Goal: Information Seeking & Learning: Compare options

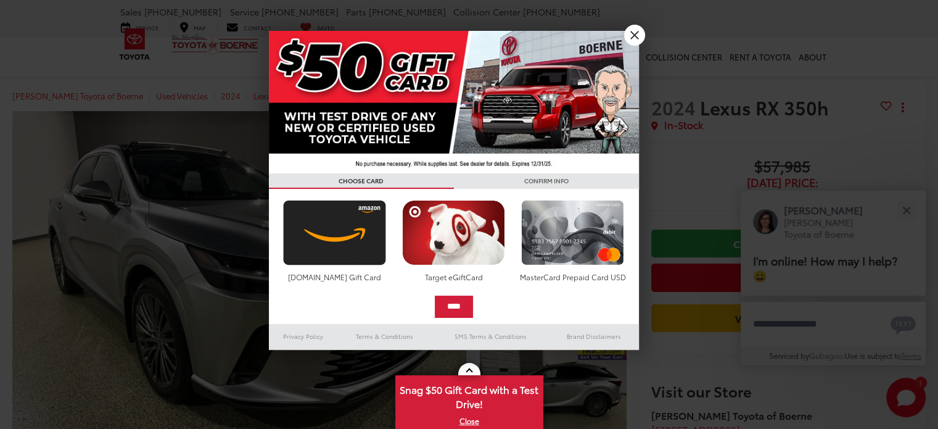
click at [902, 209] on div at bounding box center [469, 214] width 938 height 429
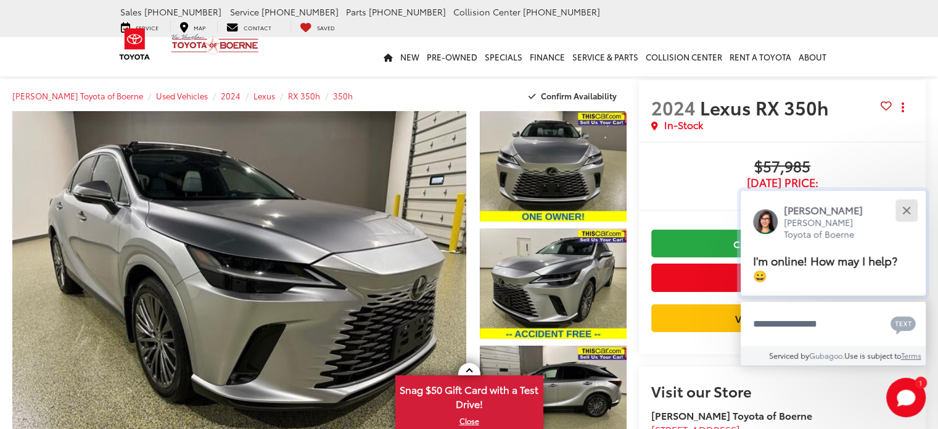
click at [906, 210] on button "Close" at bounding box center [906, 210] width 27 height 27
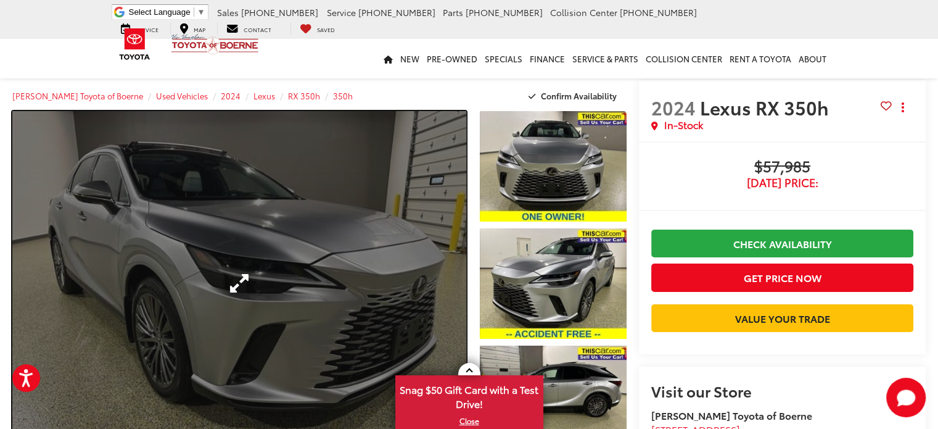
click at [368, 310] on link "Expand Photo 0" at bounding box center [239, 283] width 454 height 344
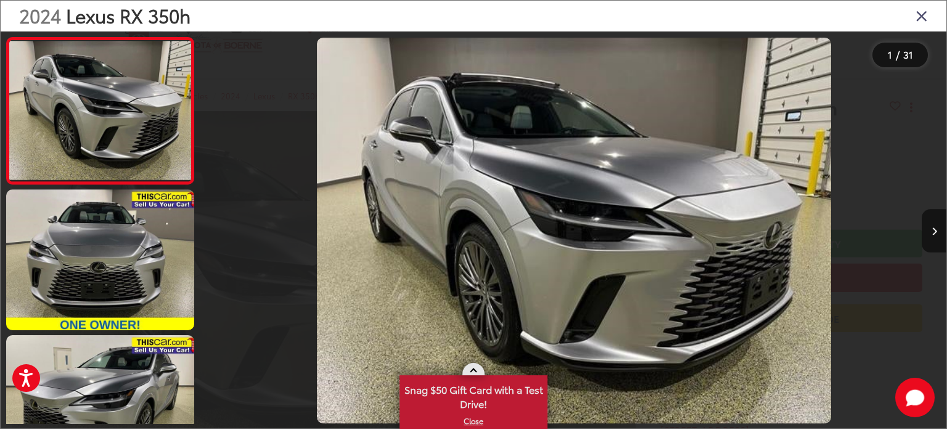
click at [473, 366] on link at bounding box center [474, 369] width 22 height 12
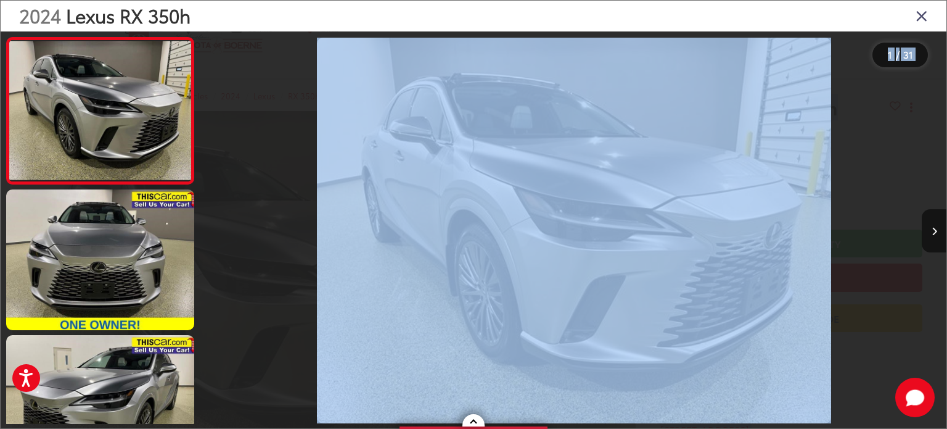
drag, startPoint x: 472, startPoint y: 421, endPoint x: 479, endPoint y: 377, distance: 44.8
click at [439, 365] on img "2024 Lexus RX 350h 350h 0" at bounding box center [574, 231] width 514 height 386
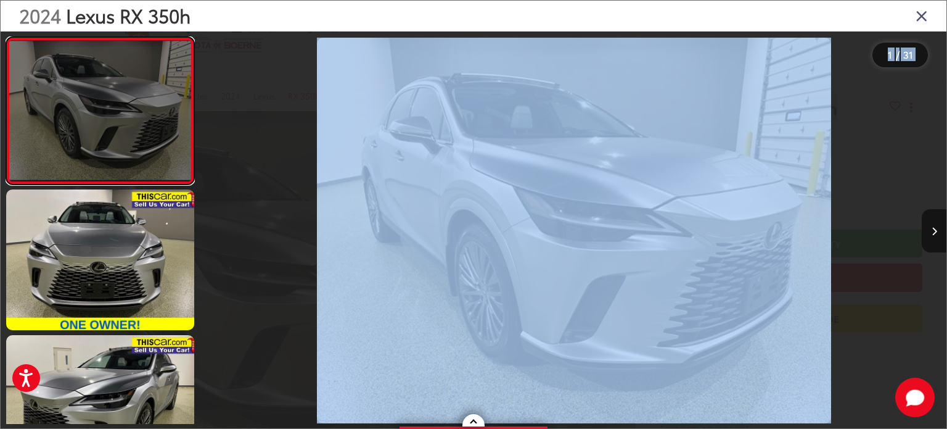
click at [119, 127] on link at bounding box center [100, 110] width 188 height 147
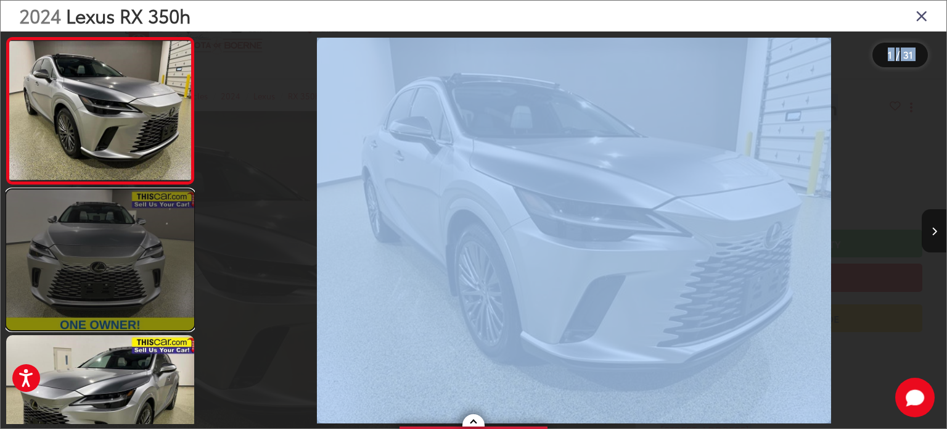
click at [112, 226] on link at bounding box center [100, 259] width 188 height 141
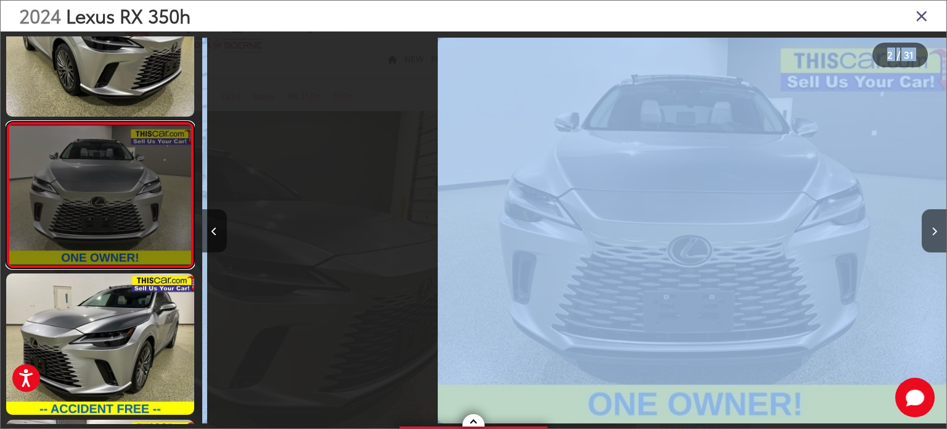
scroll to position [0, 745]
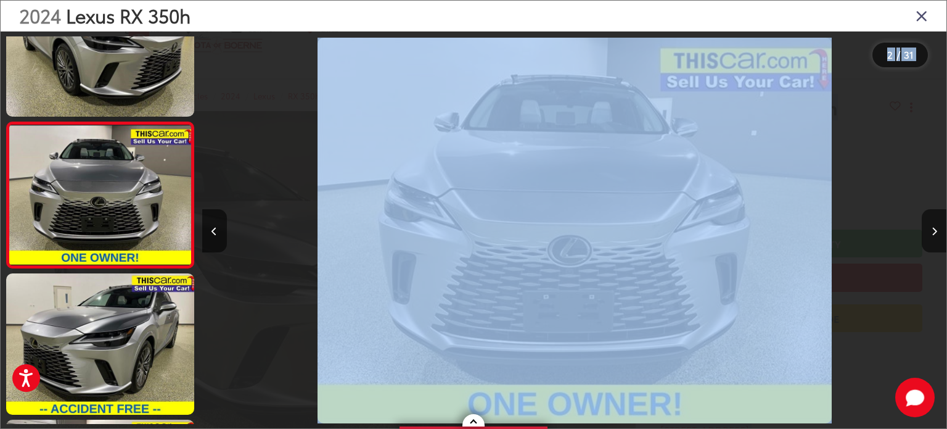
click at [854, 142] on div at bounding box center [854, 230] width 186 height 398
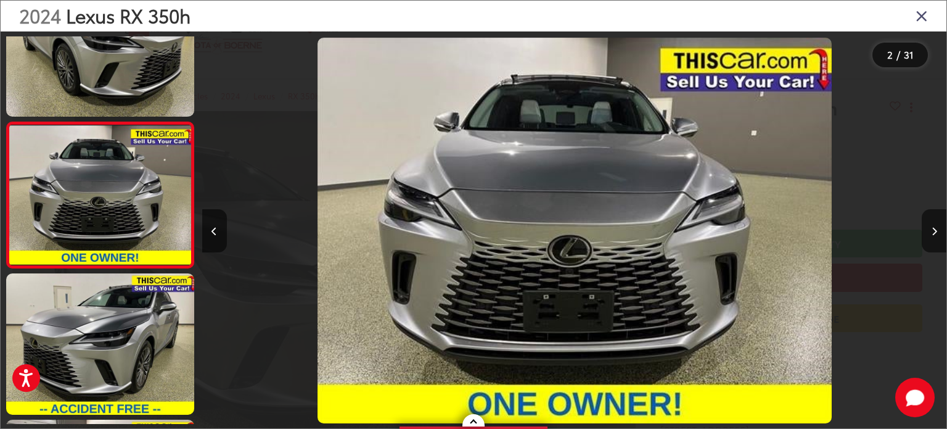
click at [580, 212] on img "2024 Lexus RX 350h 350h 1" at bounding box center [575, 231] width 514 height 386
click at [938, 230] on button "Next image" at bounding box center [934, 230] width 25 height 43
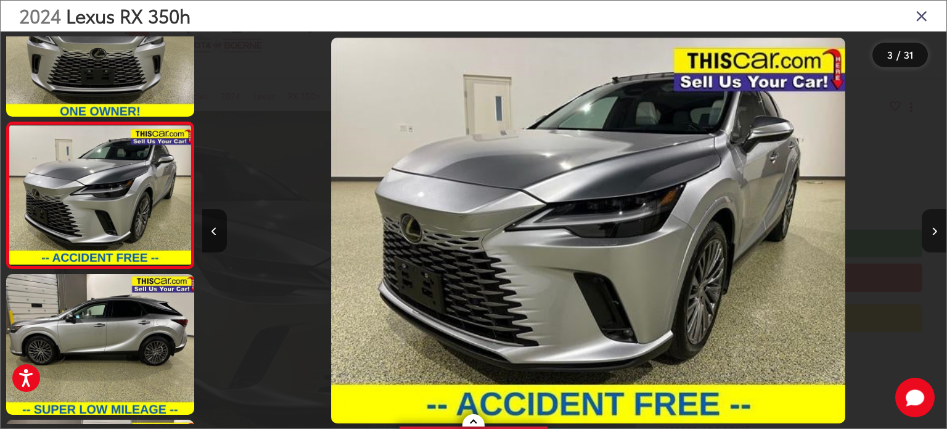
scroll to position [0, 1490]
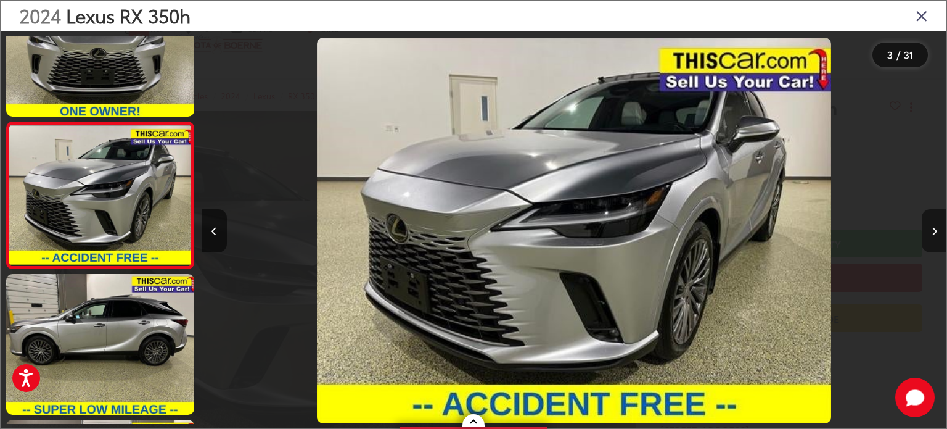
click at [938, 228] on button "Next image" at bounding box center [934, 230] width 25 height 43
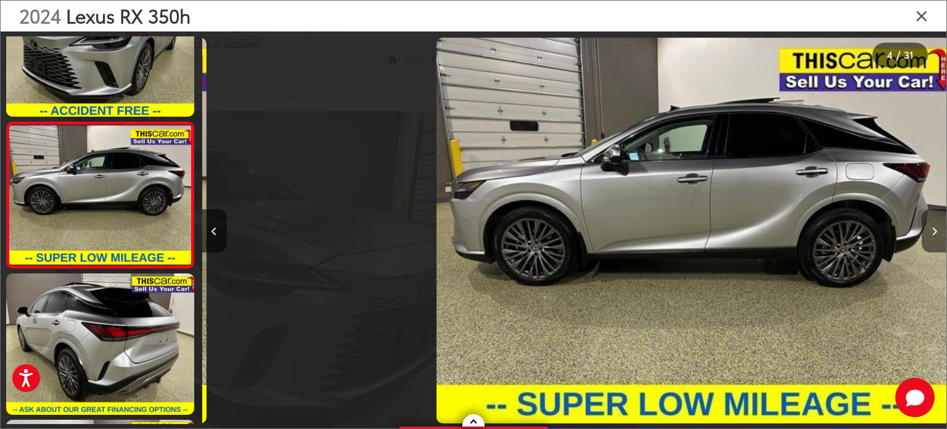
scroll to position [0, 2234]
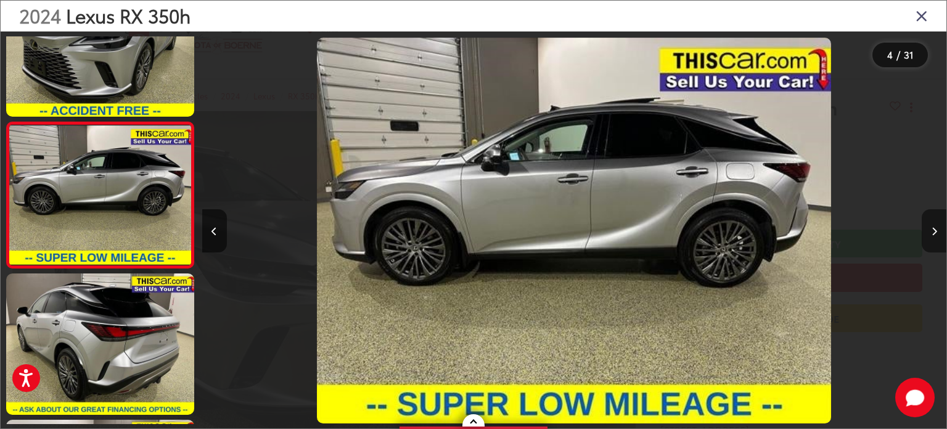
click at [938, 228] on button "Next image" at bounding box center [934, 230] width 25 height 43
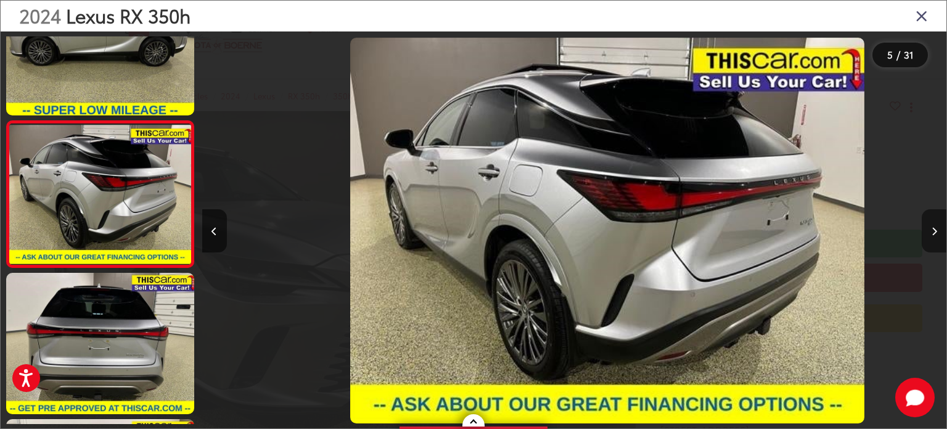
scroll to position [0, 2979]
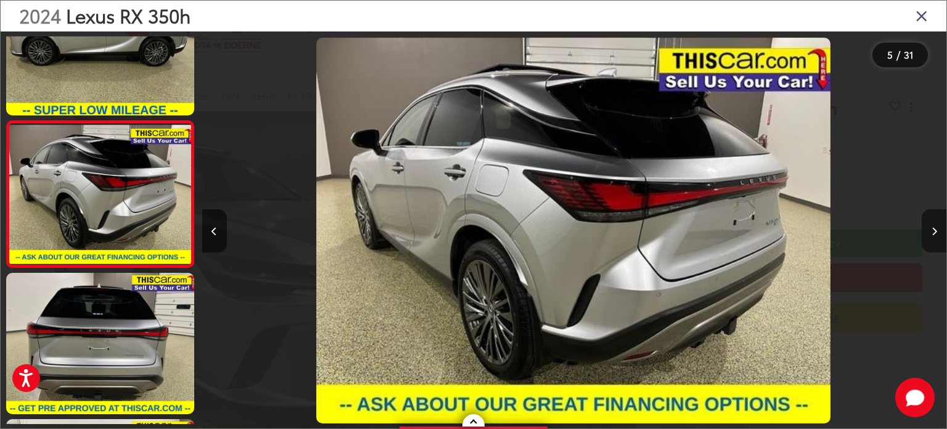
click at [938, 228] on button "Next image" at bounding box center [934, 230] width 25 height 43
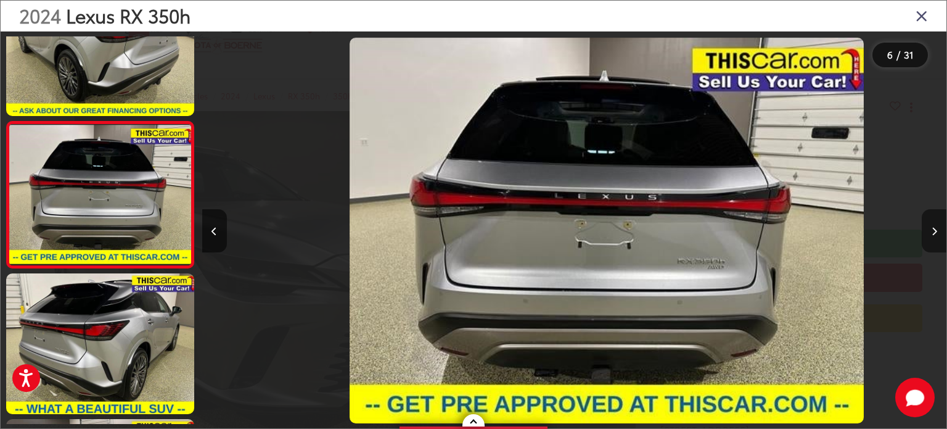
scroll to position [0, 3724]
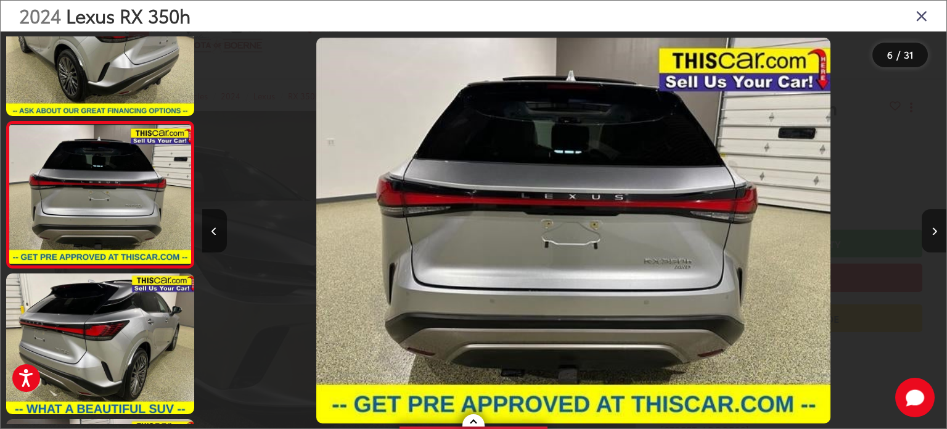
click at [932, 227] on icon "Next image" at bounding box center [935, 231] width 6 height 9
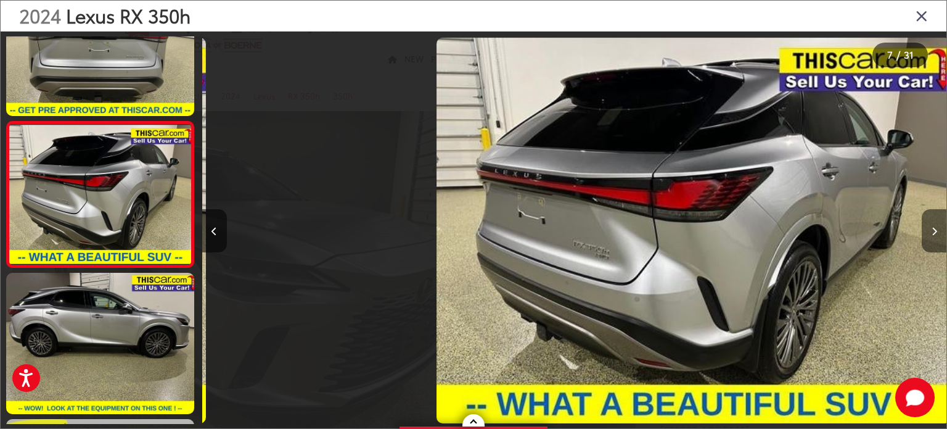
scroll to position [0, 4468]
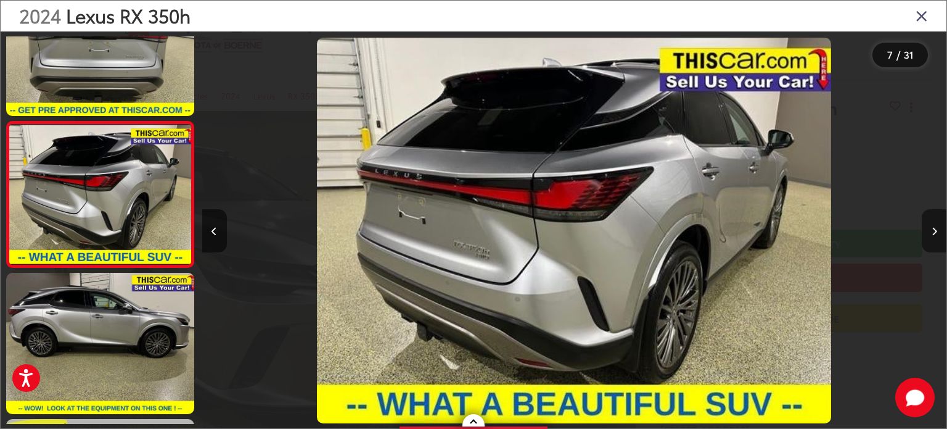
click at [932, 227] on icon "Next image" at bounding box center [935, 231] width 6 height 9
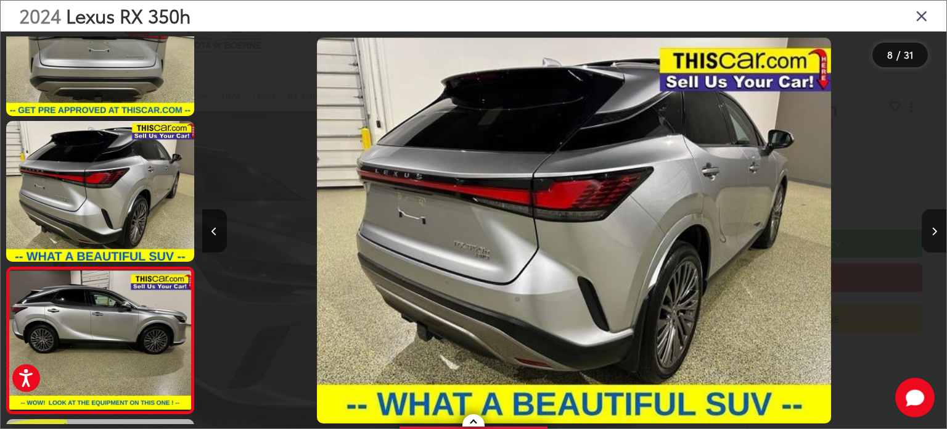
click at [932, 227] on icon "Next image" at bounding box center [935, 231] width 6 height 9
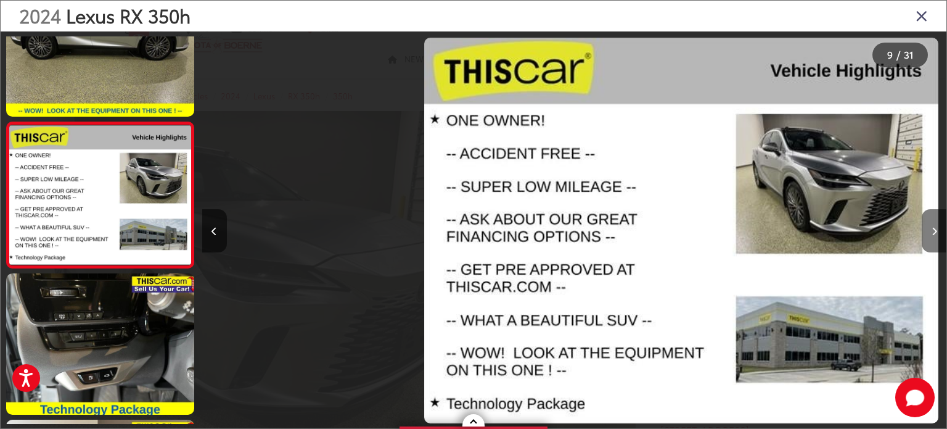
scroll to position [0, 5959]
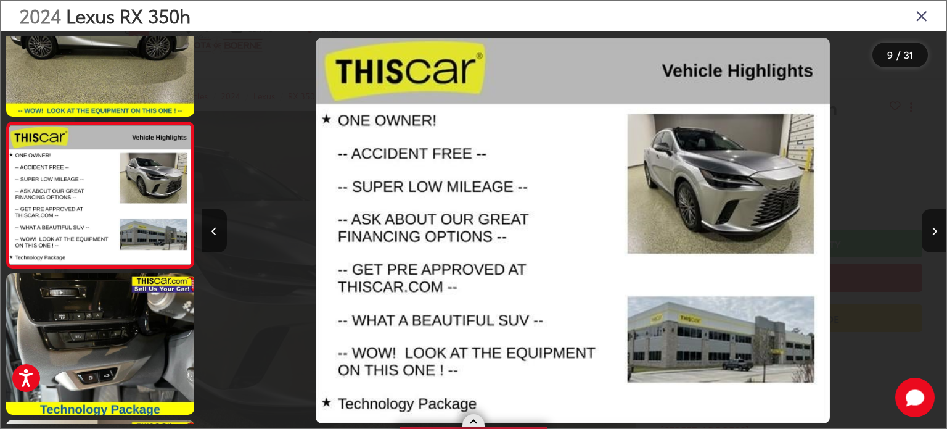
click at [469, 421] on link at bounding box center [474, 420] width 22 height 12
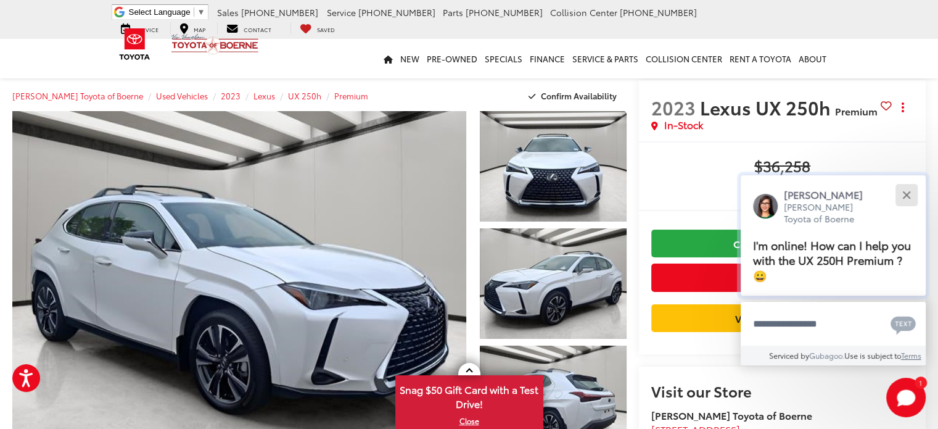
click at [899, 199] on button "Close" at bounding box center [906, 194] width 27 height 27
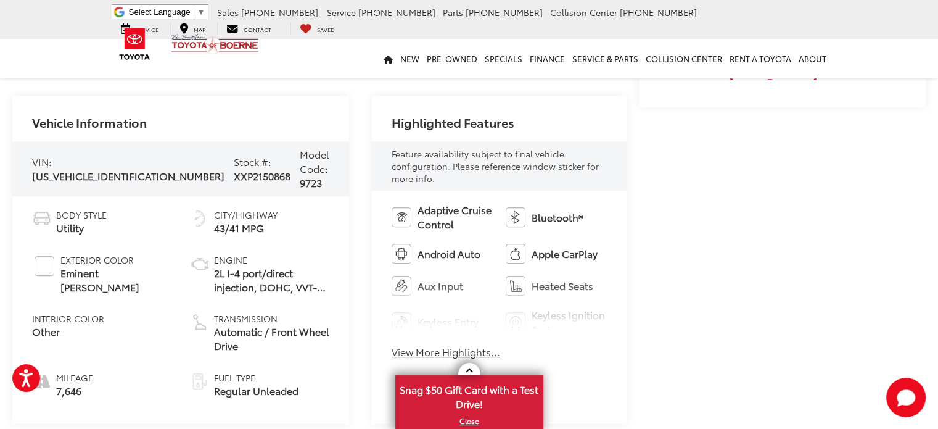
scroll to position [493, 0]
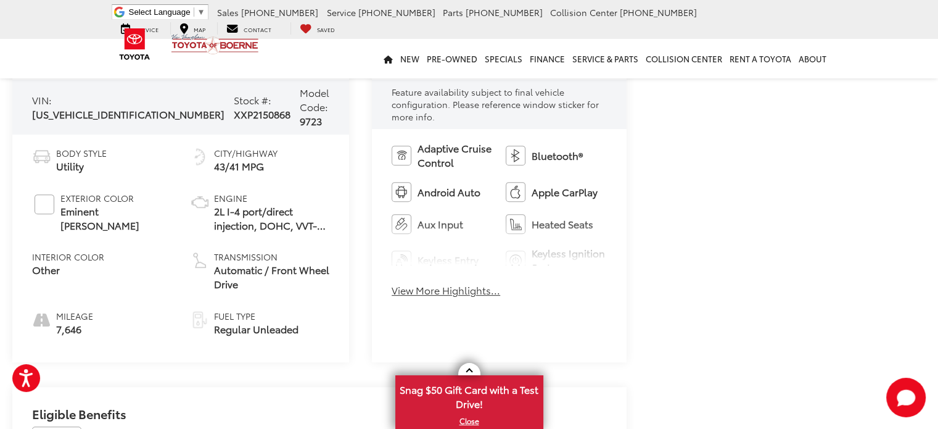
click at [426, 283] on button "View More Highlights..." at bounding box center [446, 290] width 109 height 14
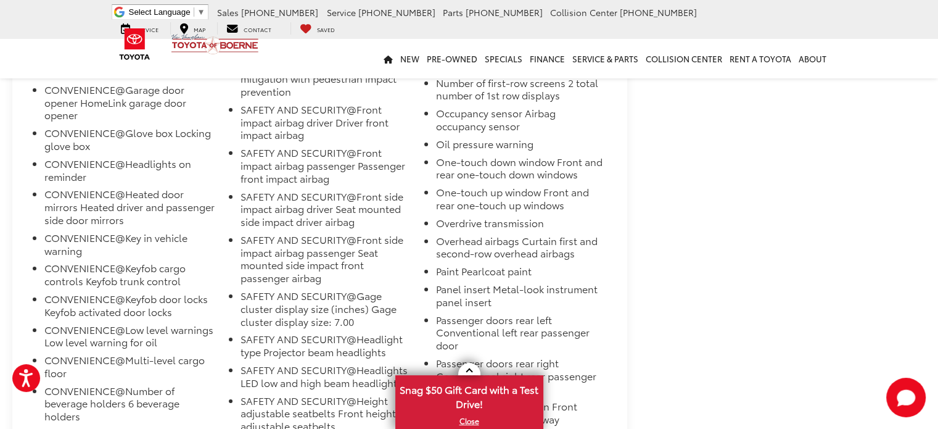
scroll to position [4318, 0]
